Goal: Task Accomplishment & Management: Manage account settings

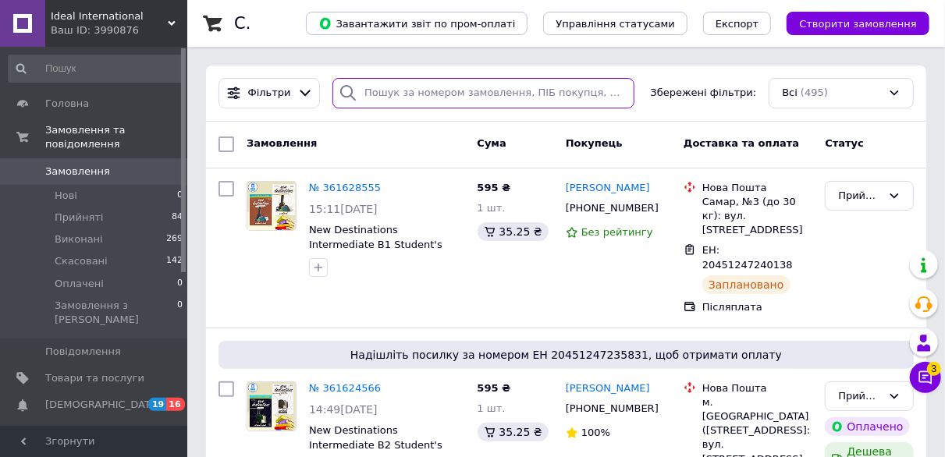
click at [425, 92] on input "search" at bounding box center [484, 93] width 302 height 30
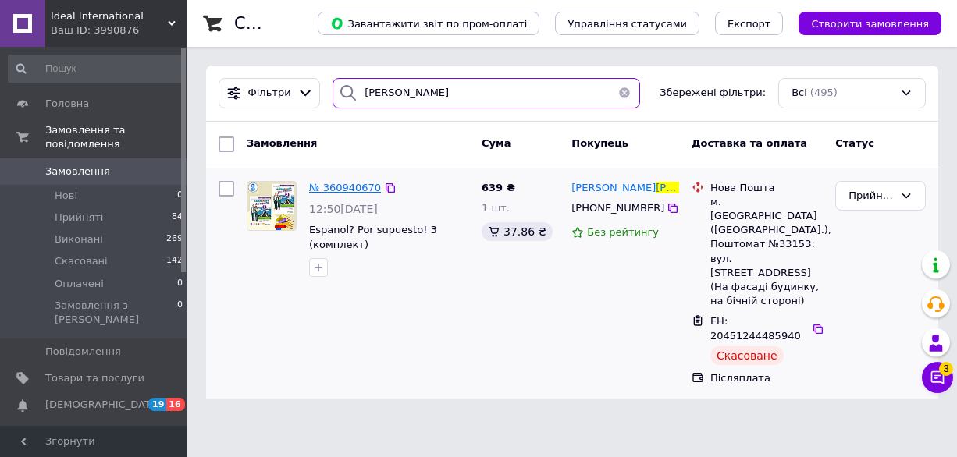
type input "[PERSON_NAME]"
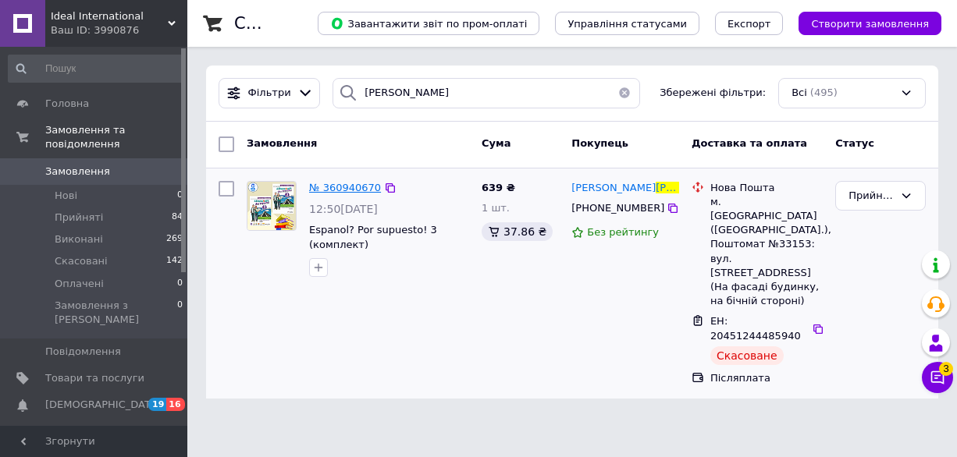
click at [346, 182] on span "№ 360940670" at bounding box center [345, 188] width 72 height 12
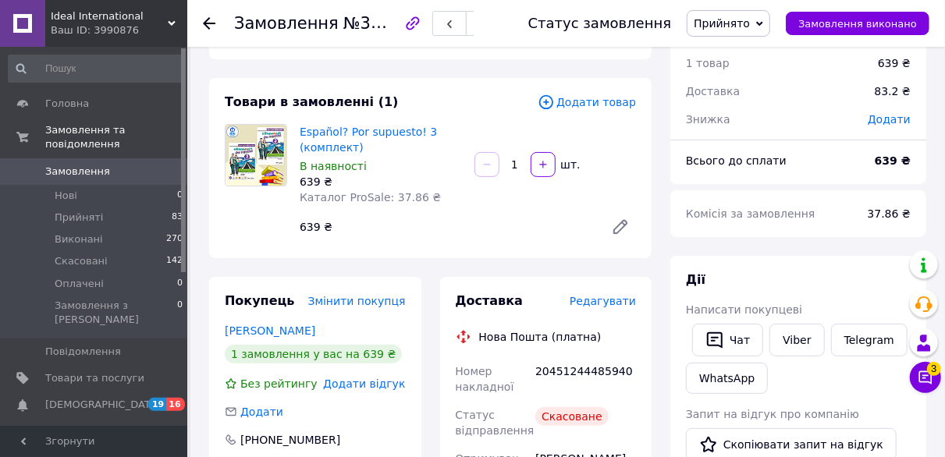
scroll to position [55, 0]
click at [713, 350] on button "Чат" at bounding box center [727, 341] width 71 height 33
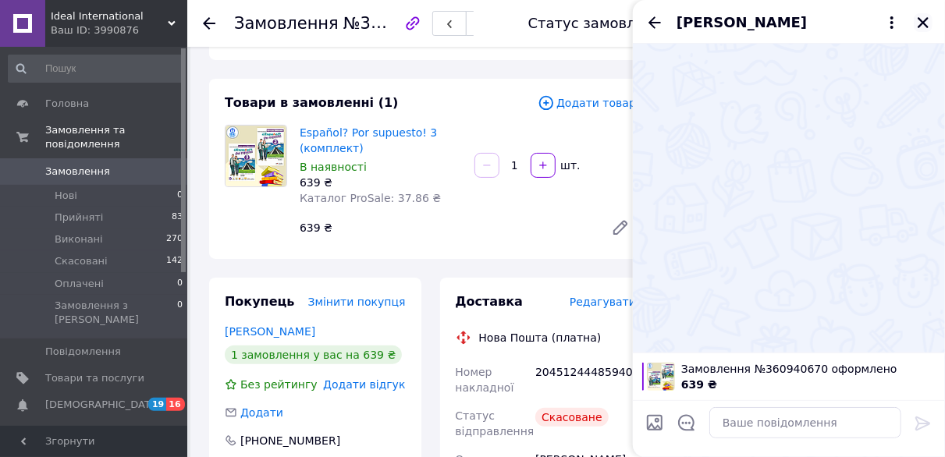
click at [924, 21] on icon "Закрити" at bounding box center [923, 22] width 11 height 11
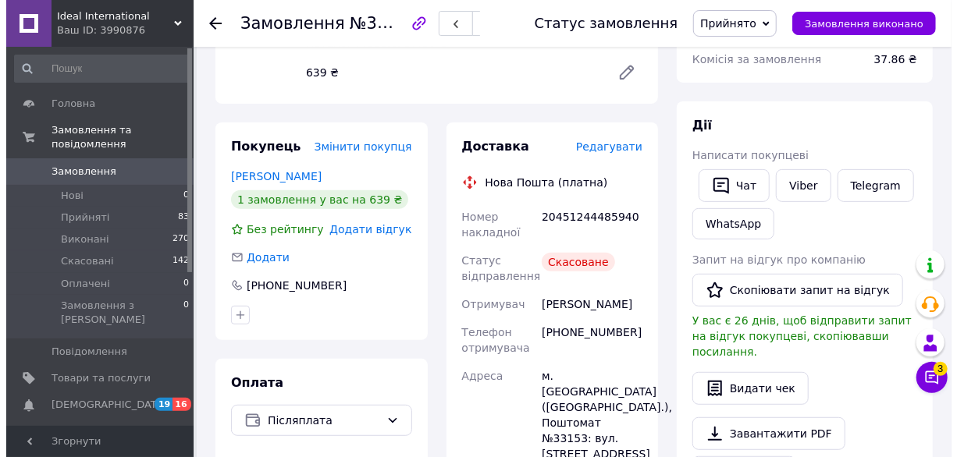
scroll to position [205, 0]
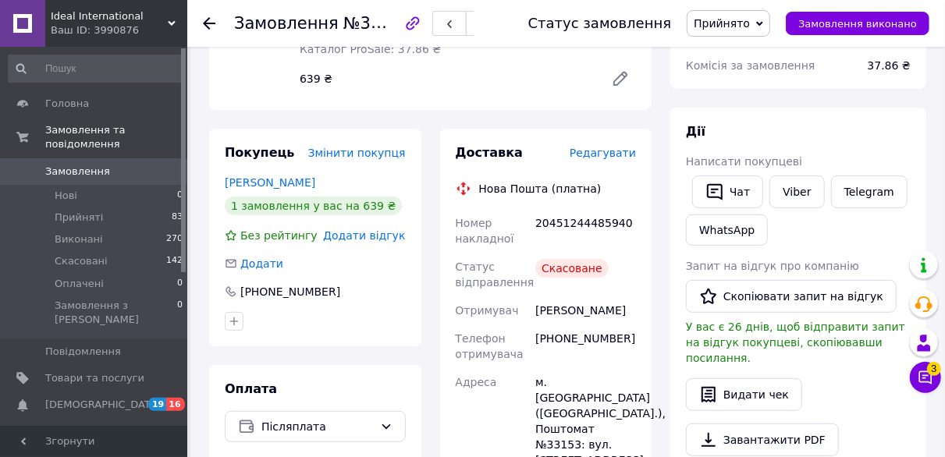
click at [618, 149] on span "Редагувати" at bounding box center [603, 153] width 66 height 12
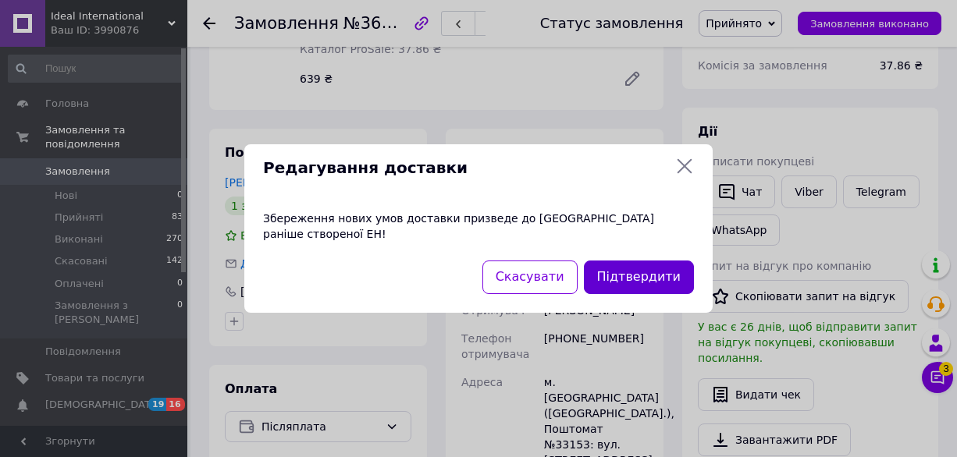
click at [618, 269] on button "Підтвердити" at bounding box center [639, 278] width 110 height 34
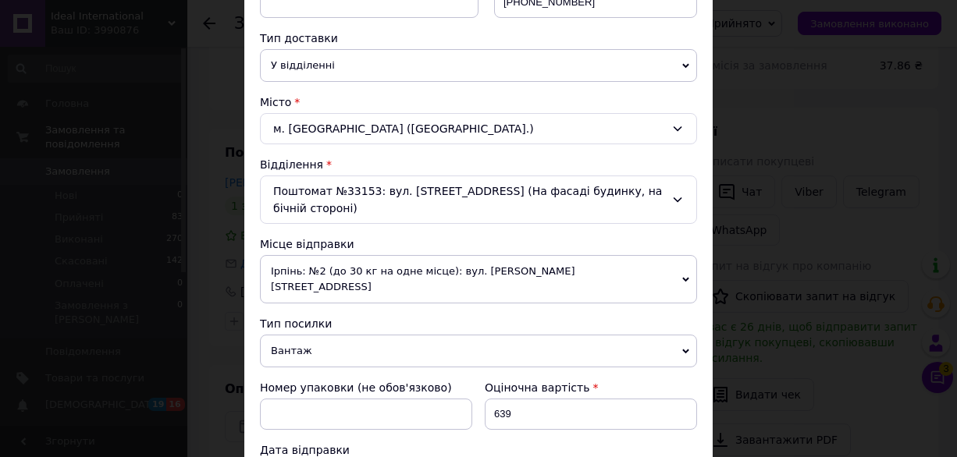
scroll to position [340, 0]
click at [492, 260] on span "Ірпінь: №2 (до 30 кг на одне місце): вул. [PERSON_NAME][STREET_ADDRESS]" at bounding box center [478, 278] width 437 height 48
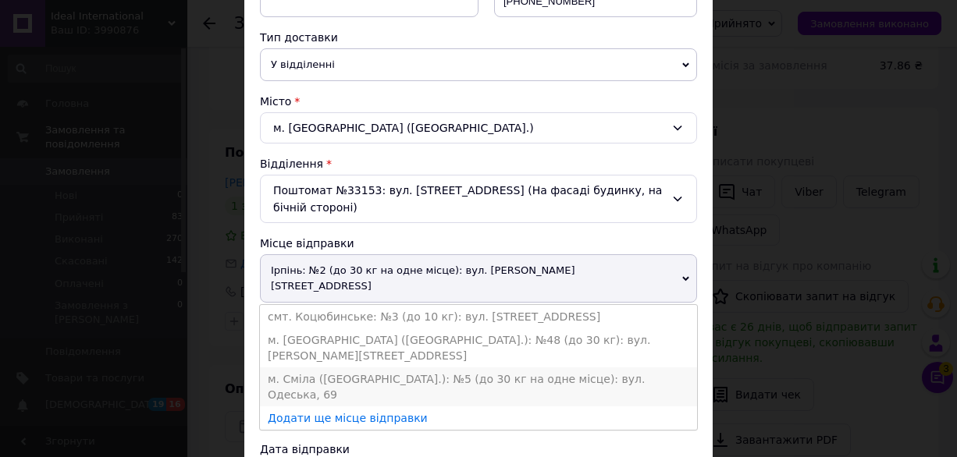
click at [421, 368] on li "м. Сміла ([GEOGRAPHIC_DATA].): №5 (до 30 кг на одне місце): вул. Одеська, 69" at bounding box center [478, 387] width 437 height 39
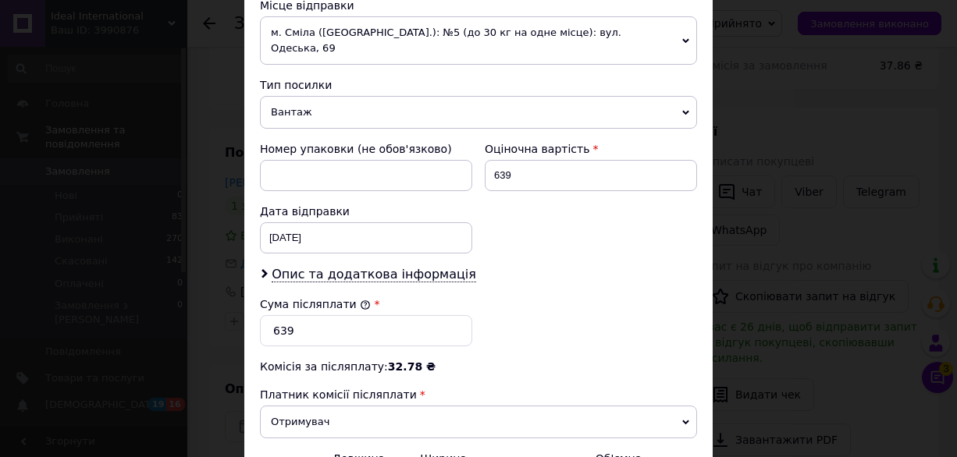
scroll to position [743, 0]
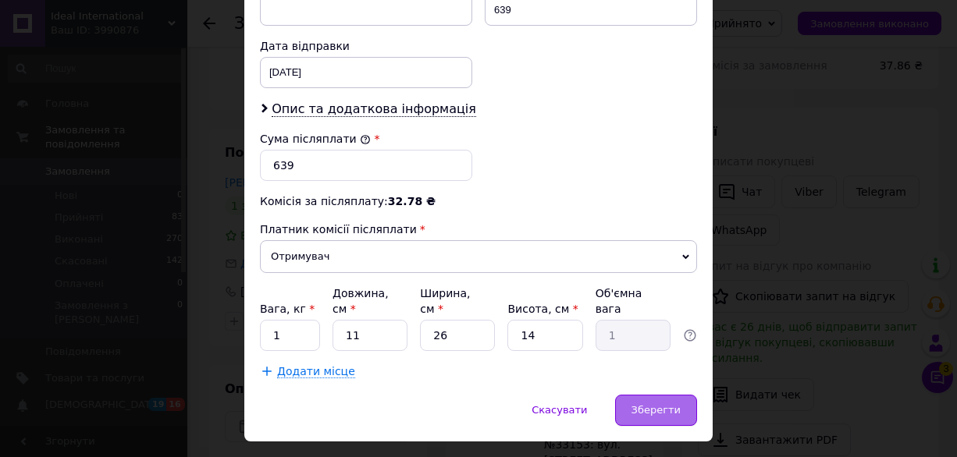
click at [644, 395] on div "Зберегти" at bounding box center [656, 410] width 82 height 31
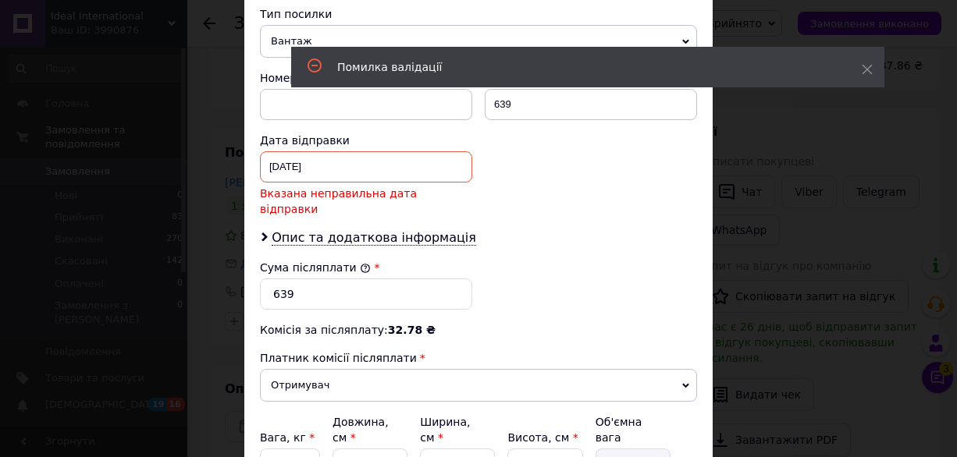
scroll to position [627, 0]
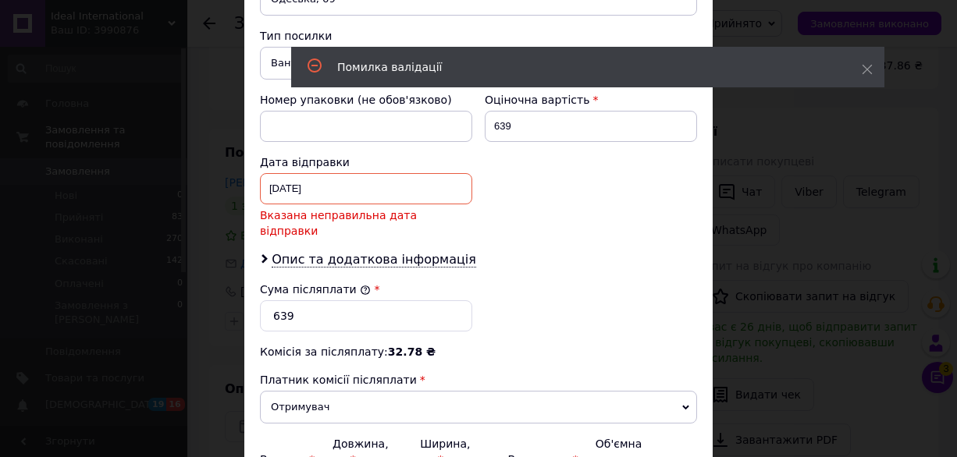
click at [277, 173] on div "[DATE] < 2025 > < Сентябрь > Пн Вт Ср Чт Пт Сб Вс 1 2 3 4 5 6 7 8 9 10 11 12 13…" at bounding box center [366, 188] width 212 height 31
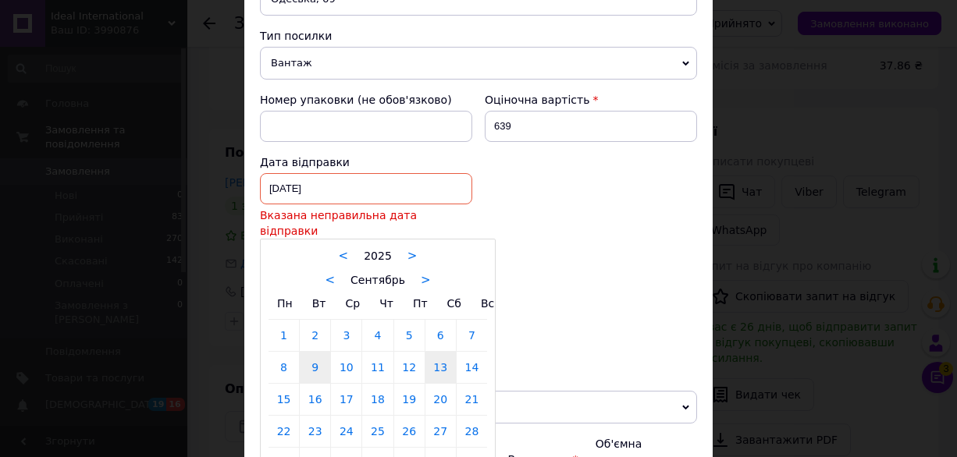
click at [439, 352] on link "13" at bounding box center [440, 367] width 30 height 31
type input "[DATE]"
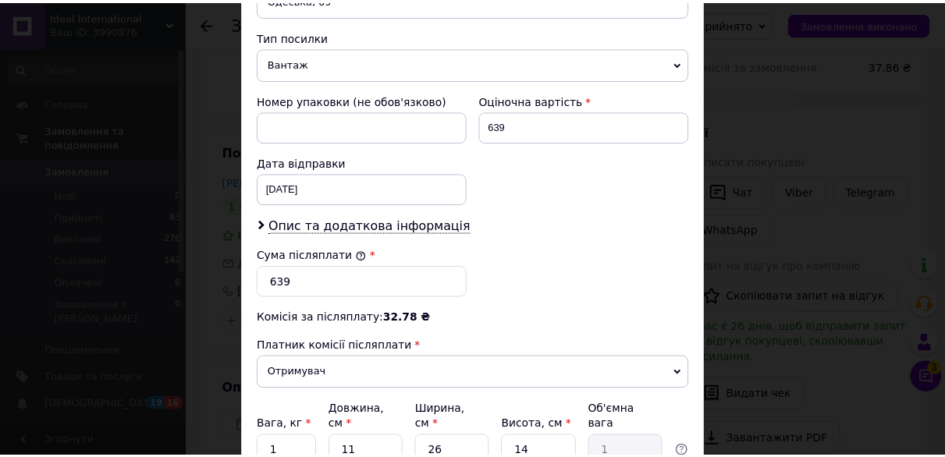
scroll to position [743, 0]
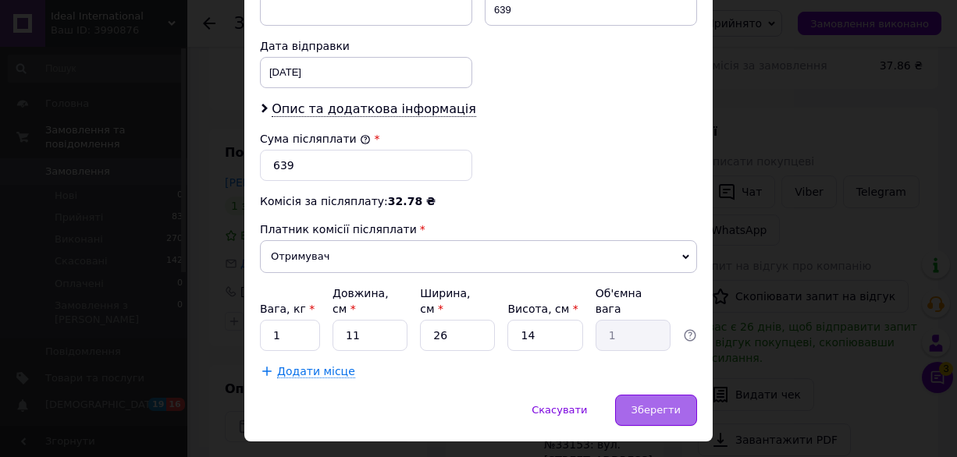
click at [675, 395] on div "Зберегти" at bounding box center [656, 410] width 82 height 31
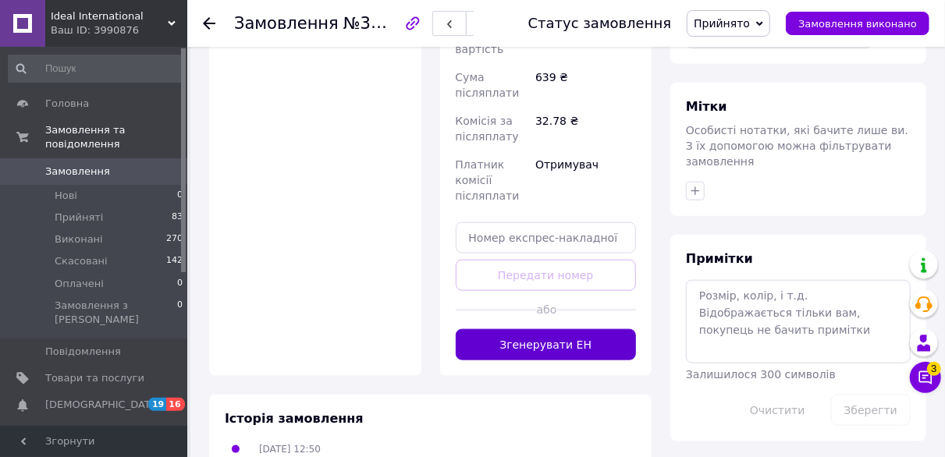
scroll to position [693, 0]
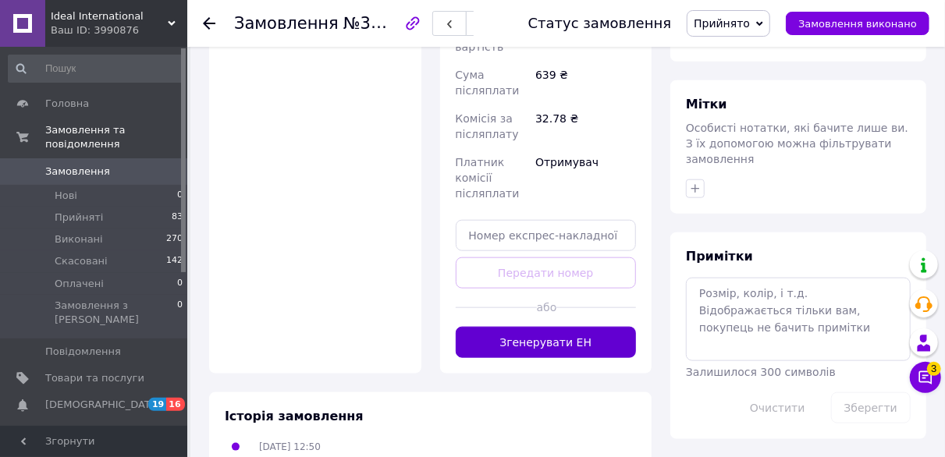
click at [566, 327] on button "Згенерувати ЕН" at bounding box center [546, 342] width 181 height 31
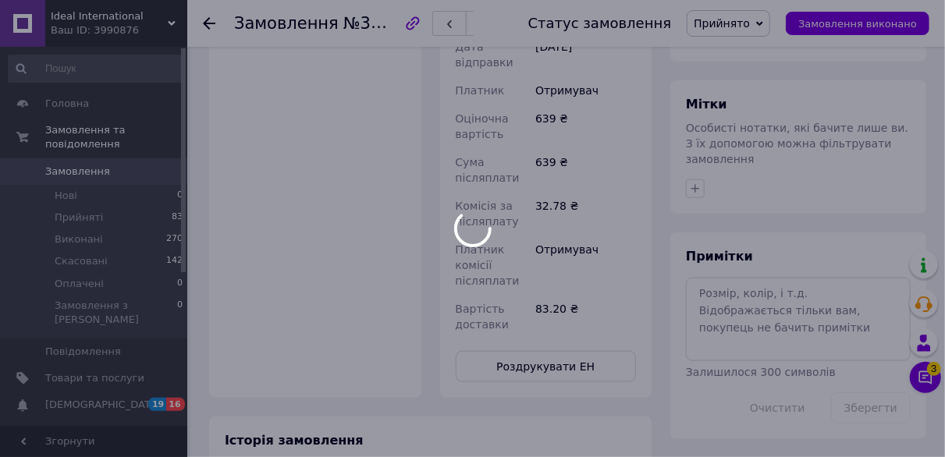
scroll to position [16, 0]
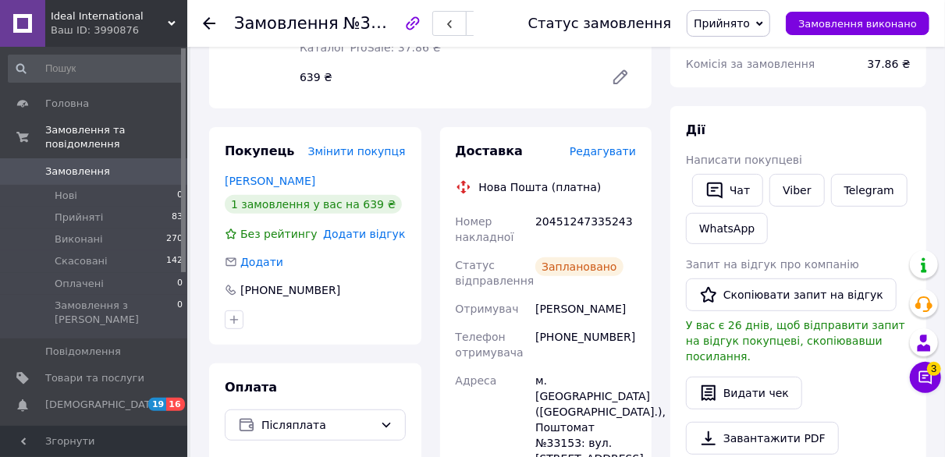
click at [566, 301] on div "[PERSON_NAME]" at bounding box center [585, 309] width 107 height 28
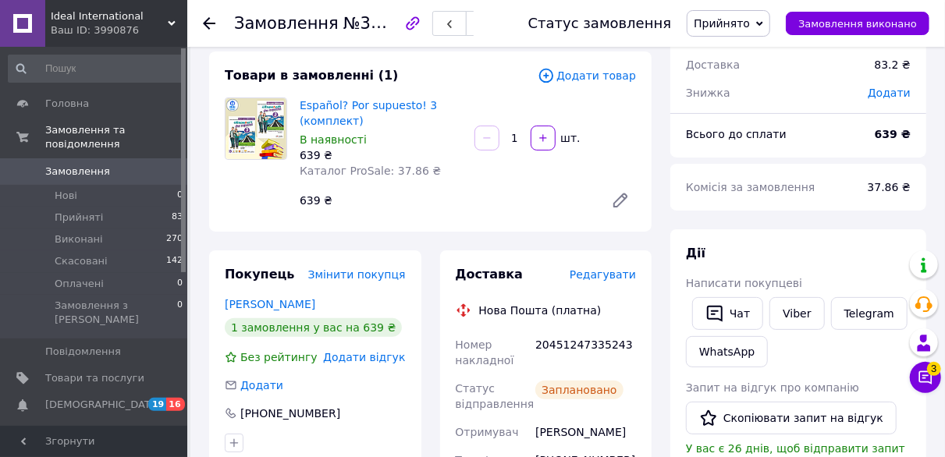
scroll to position [82, 0]
drag, startPoint x: 301, startPoint y: 108, endPoint x: 361, endPoint y: 124, distance: 63.1
copy link "Español? Por supuesto! 3 (комплект)"
click at [910, 230] on div "[PERSON_NAME] покупцеві   Чат Viber Telegram WhatsApp Запит на відгук про компа…" at bounding box center [799, 451] width 256 height 443
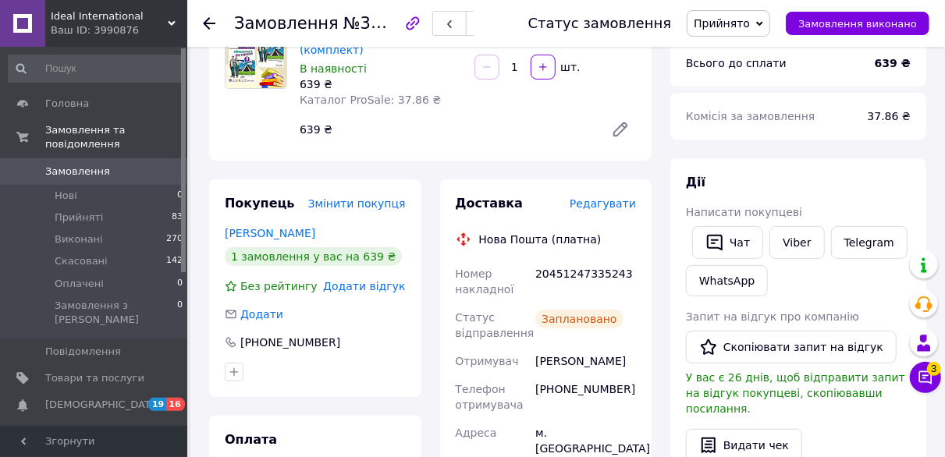
scroll to position [162, 0]
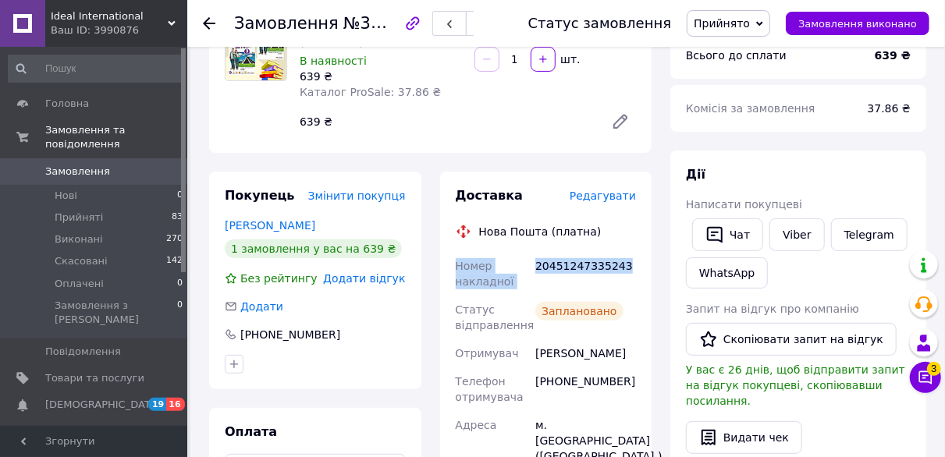
drag, startPoint x: 457, startPoint y: 265, endPoint x: 617, endPoint y: 264, distance: 160.0
copy div "Номер накладної 20451247335243"
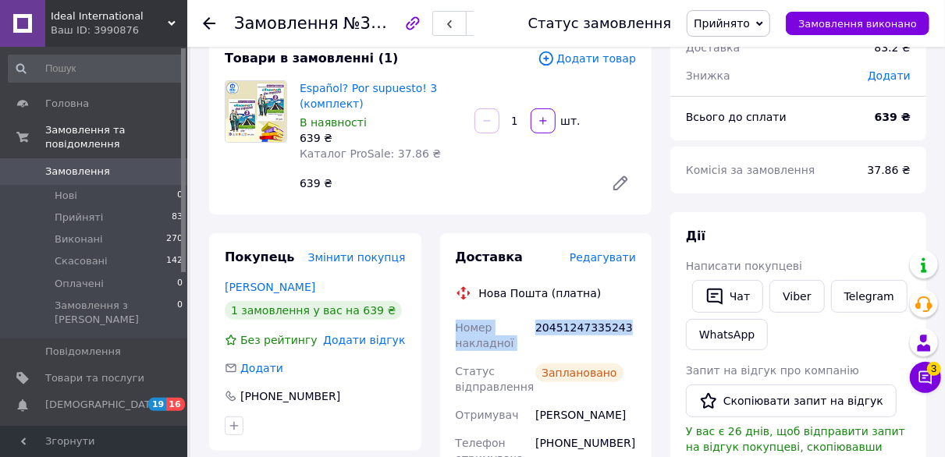
scroll to position [98, 0]
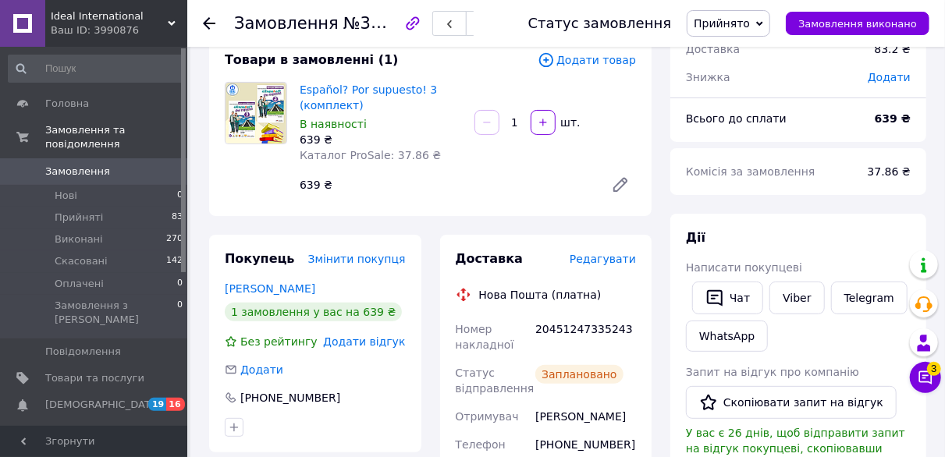
click at [559, 180] on div "639 ₴" at bounding box center [446, 185] width 305 height 22
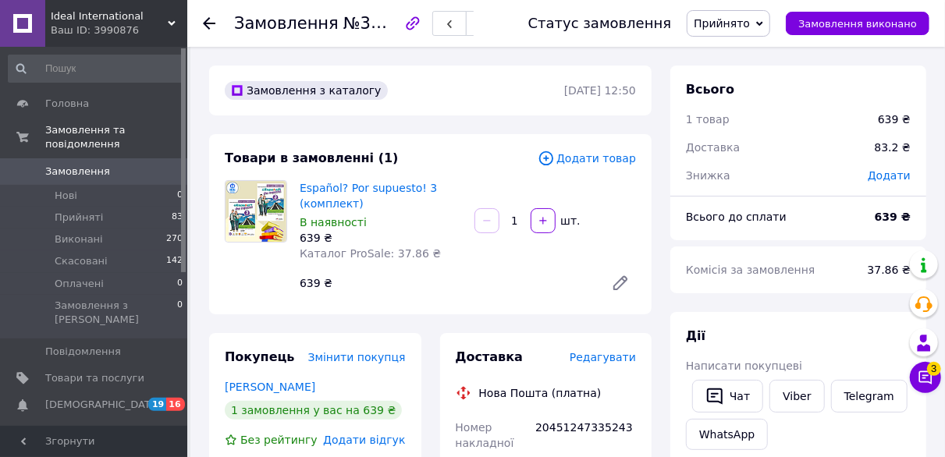
click at [211, 21] on icon at bounding box center [209, 23] width 12 height 12
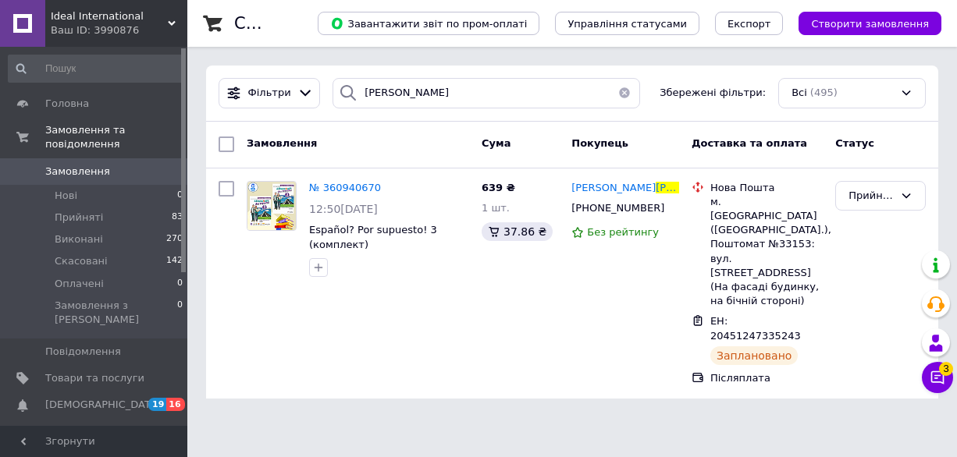
click at [619, 94] on button "button" at bounding box center [624, 93] width 31 height 30
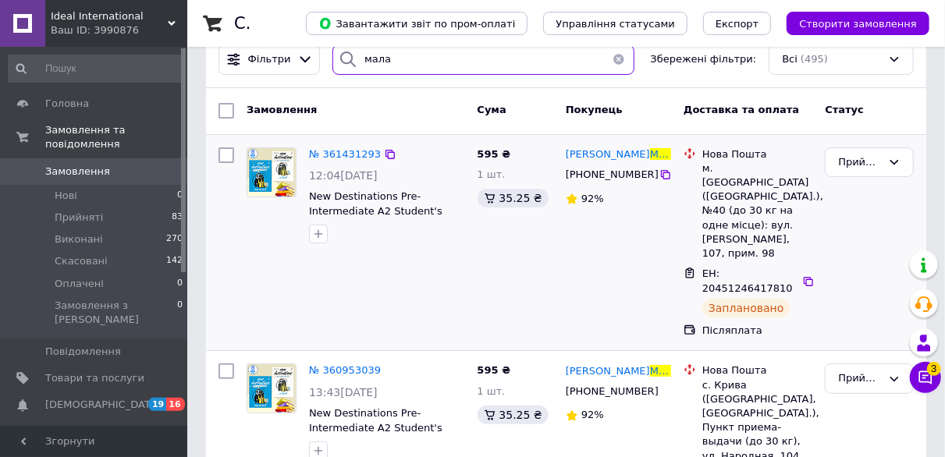
scroll to position [68, 0]
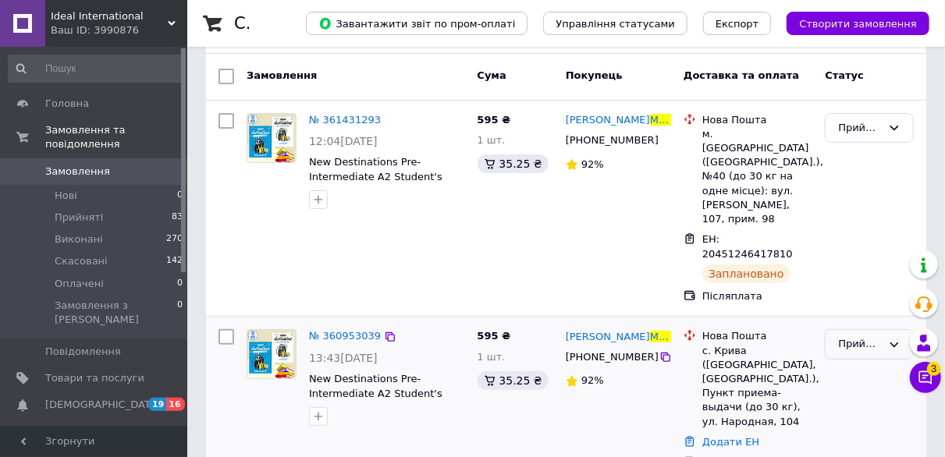
type input "мала"
click at [854, 329] on div "Прийнято" at bounding box center [869, 344] width 89 height 30
click at [861, 392] on li "Скасовано" at bounding box center [869, 406] width 87 height 29
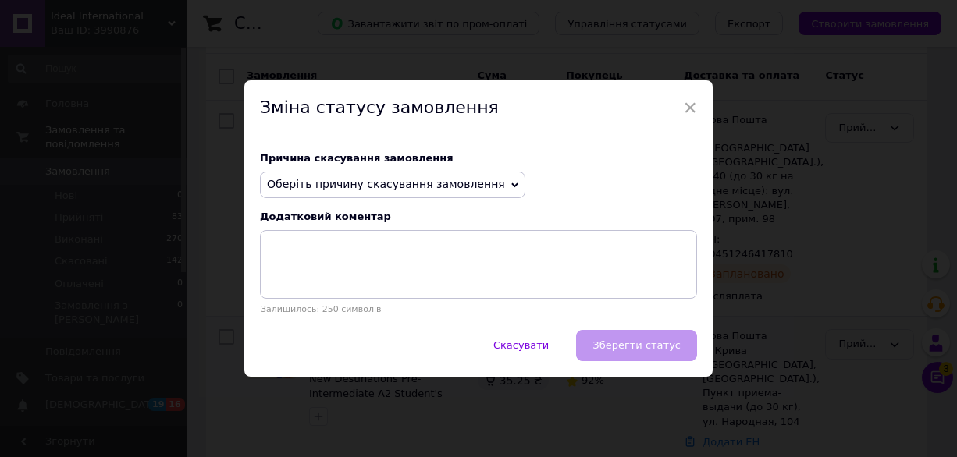
click at [482, 193] on span "Оберіть причину скасування замовлення" at bounding box center [392, 185] width 265 height 27
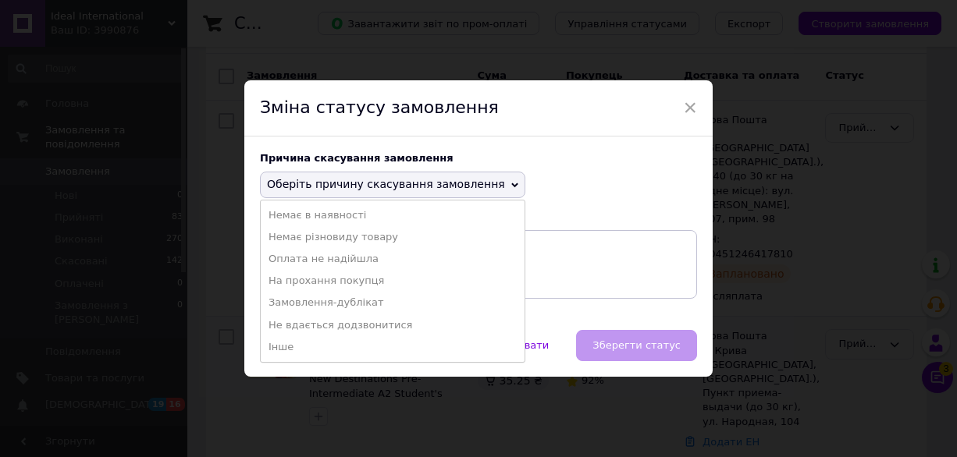
click at [482, 193] on span "Оберіть причину скасування замовлення" at bounding box center [392, 185] width 265 height 27
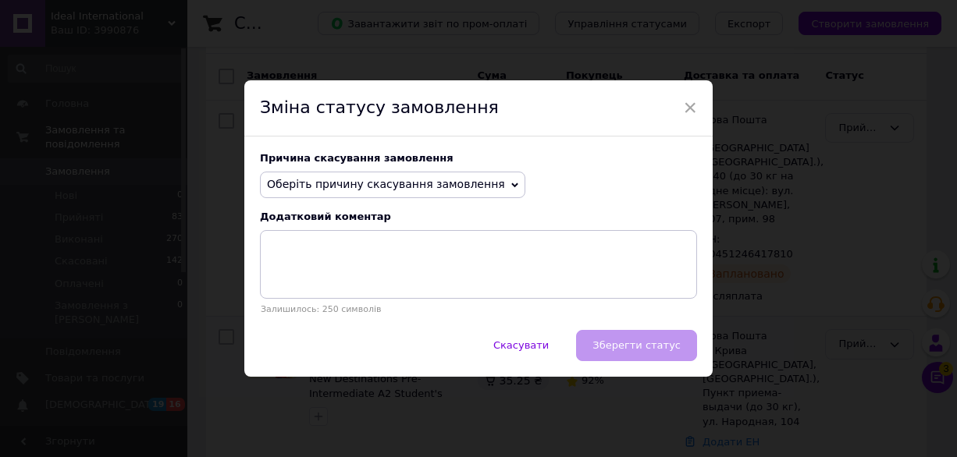
click at [438, 180] on span "Оберіть причину скасування замовлення" at bounding box center [386, 184] width 238 height 12
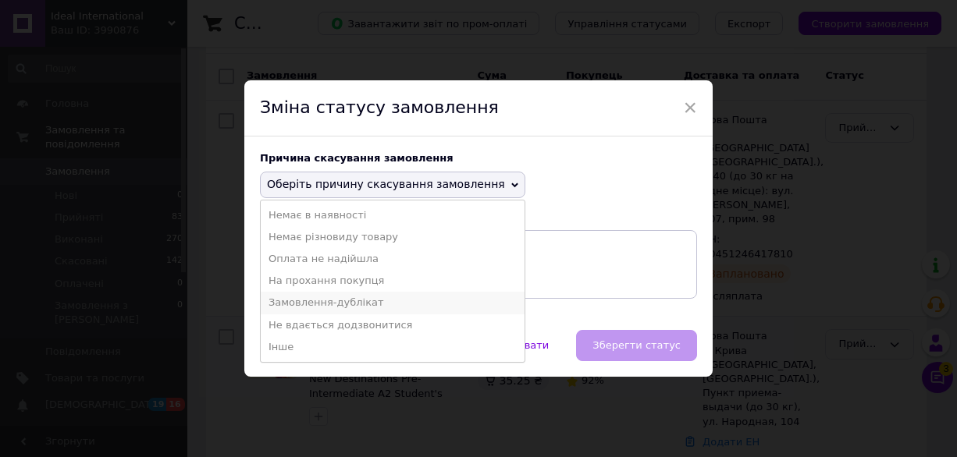
click at [393, 299] on li "Замовлення-дублікат" at bounding box center [393, 303] width 264 height 22
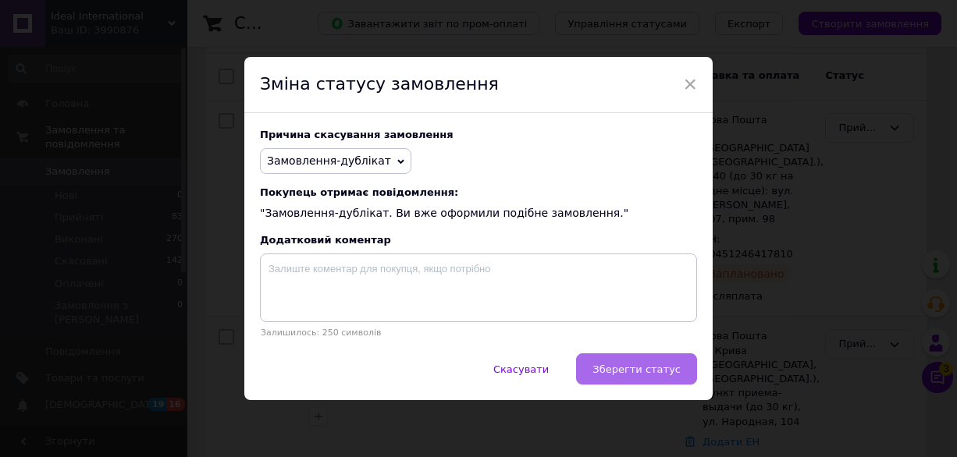
click at [635, 371] on span "Зберегти статус" at bounding box center [636, 370] width 88 height 12
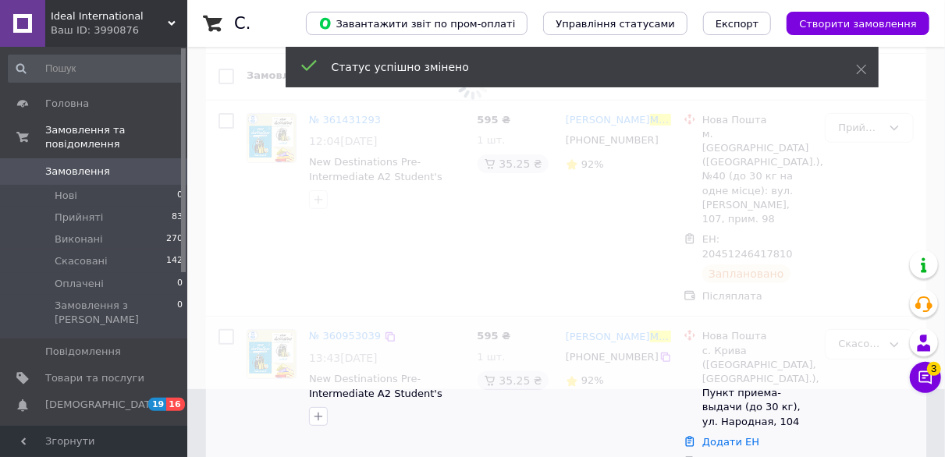
scroll to position [47, 0]
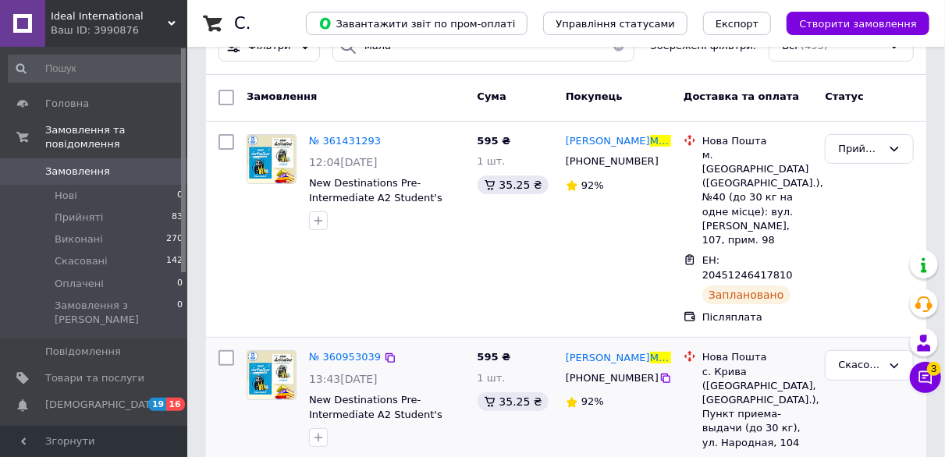
click at [112, 165] on span "Замовлення" at bounding box center [94, 172] width 99 height 14
